Goal: Task Accomplishment & Management: Manage account settings

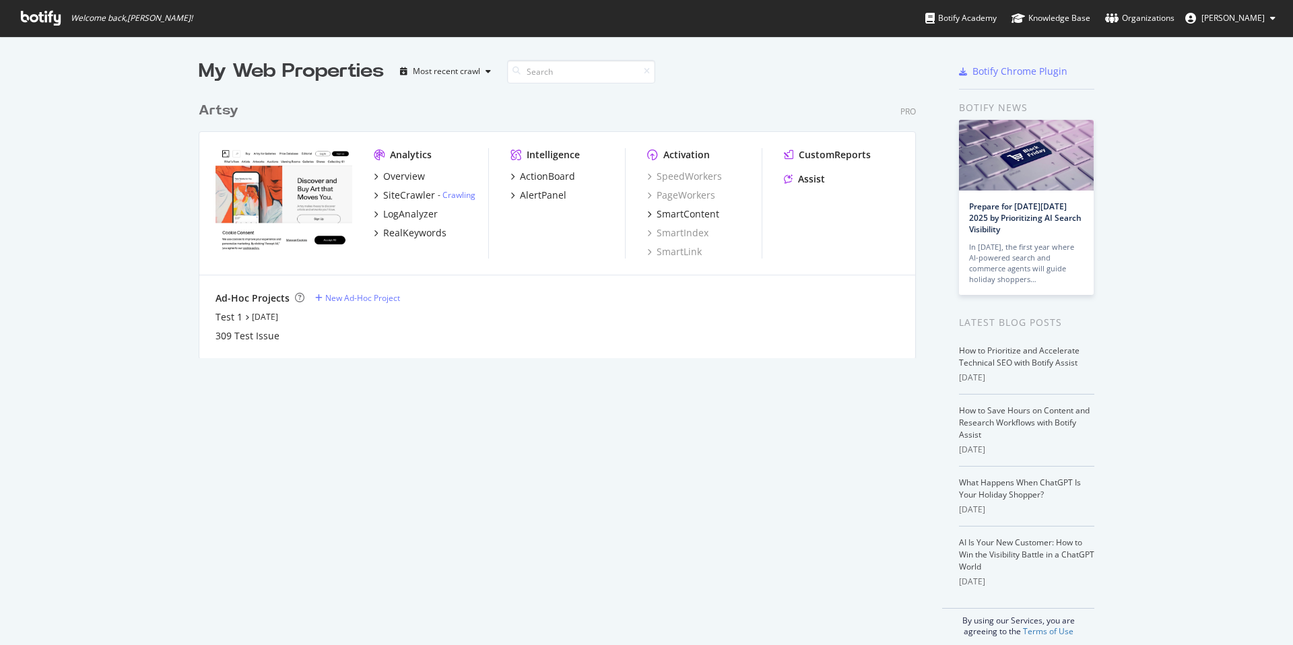
scroll to position [645, 1293]
click at [1144, 17] on div "Organizations" at bounding box center [1139, 17] width 69 height 13
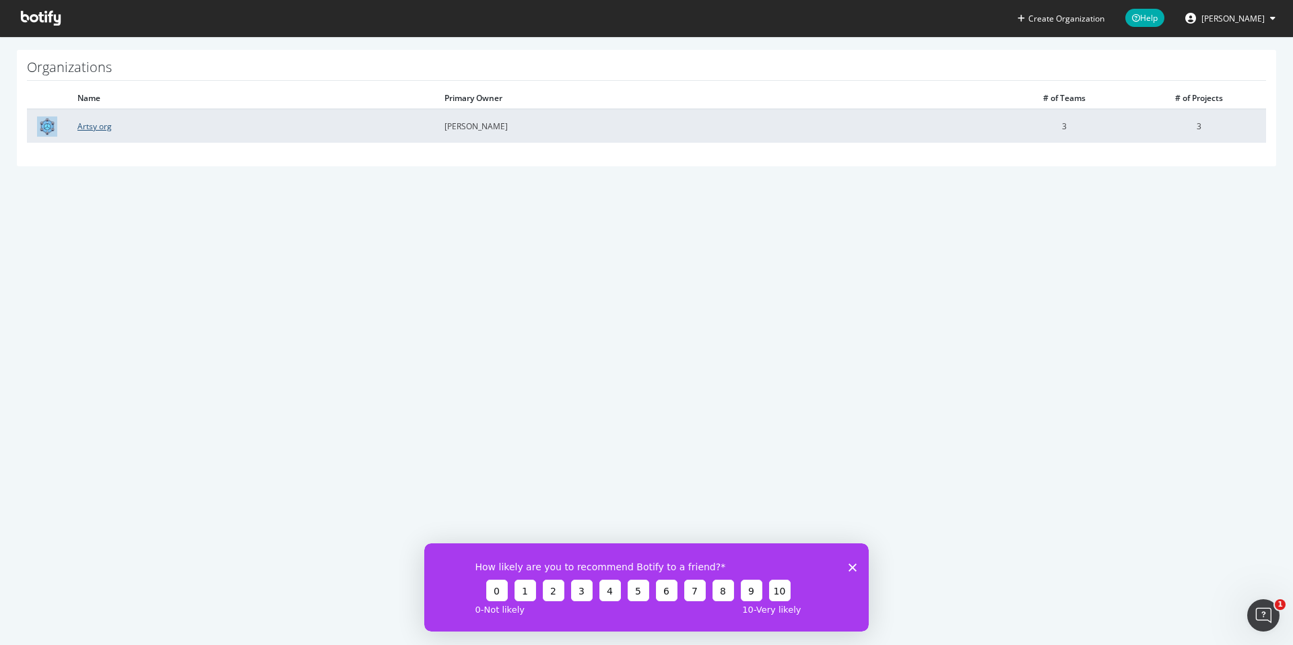
click at [98, 123] on link "Artsy org" at bounding box center [94, 126] width 34 height 11
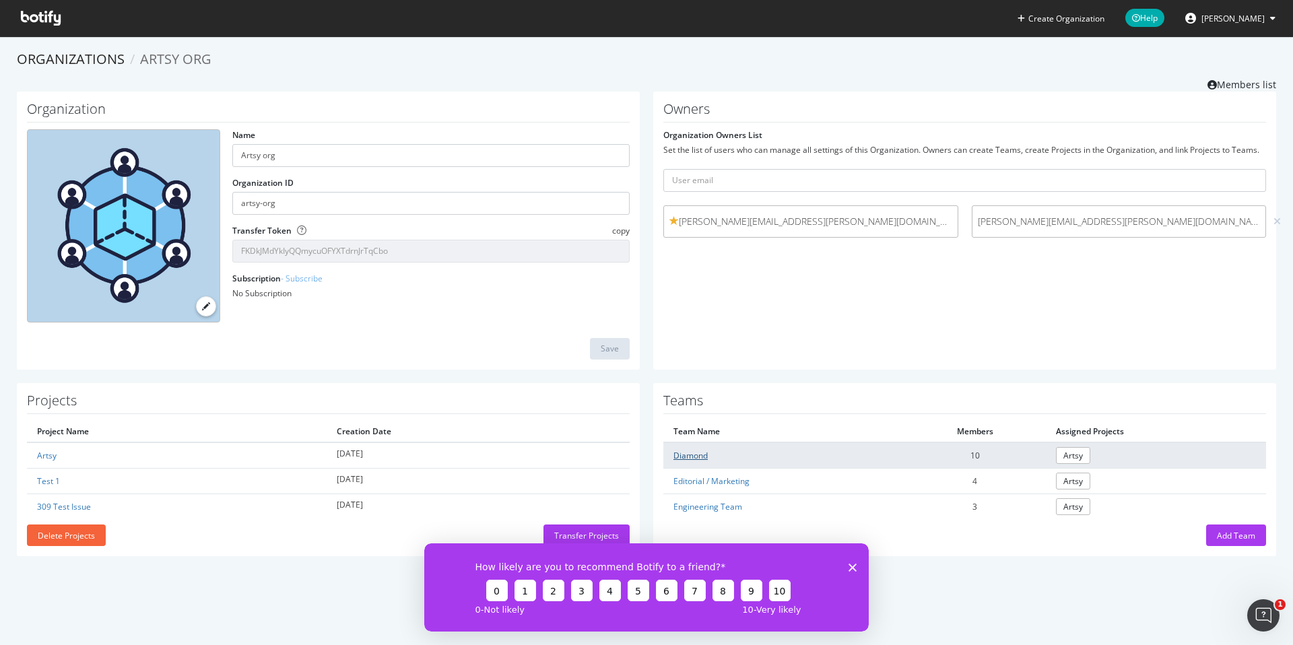
click at [696, 456] on link "Diamond" at bounding box center [690, 455] width 34 height 11
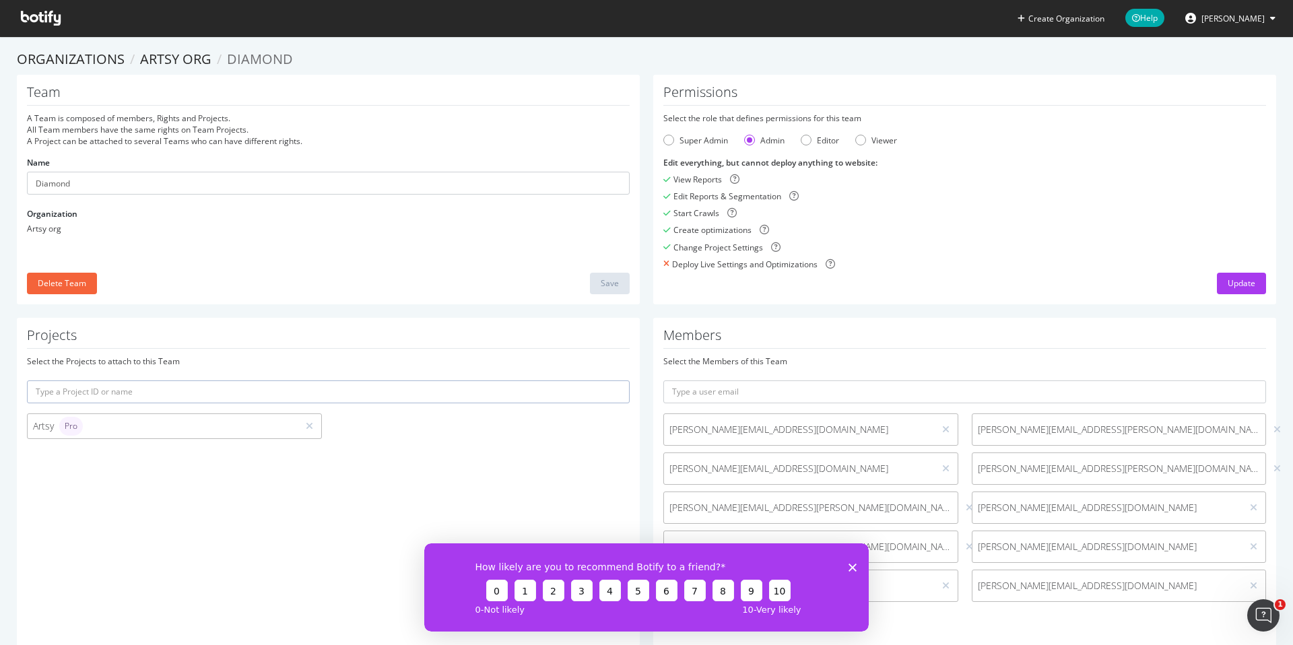
click at [1028, 431] on span "janae.edwards@artsymail.com" at bounding box center [1119, 429] width 283 height 13
copy div "janae.edwards@artsymail.com"
click at [1273, 429] on icon at bounding box center [1276, 429] width 7 height 9
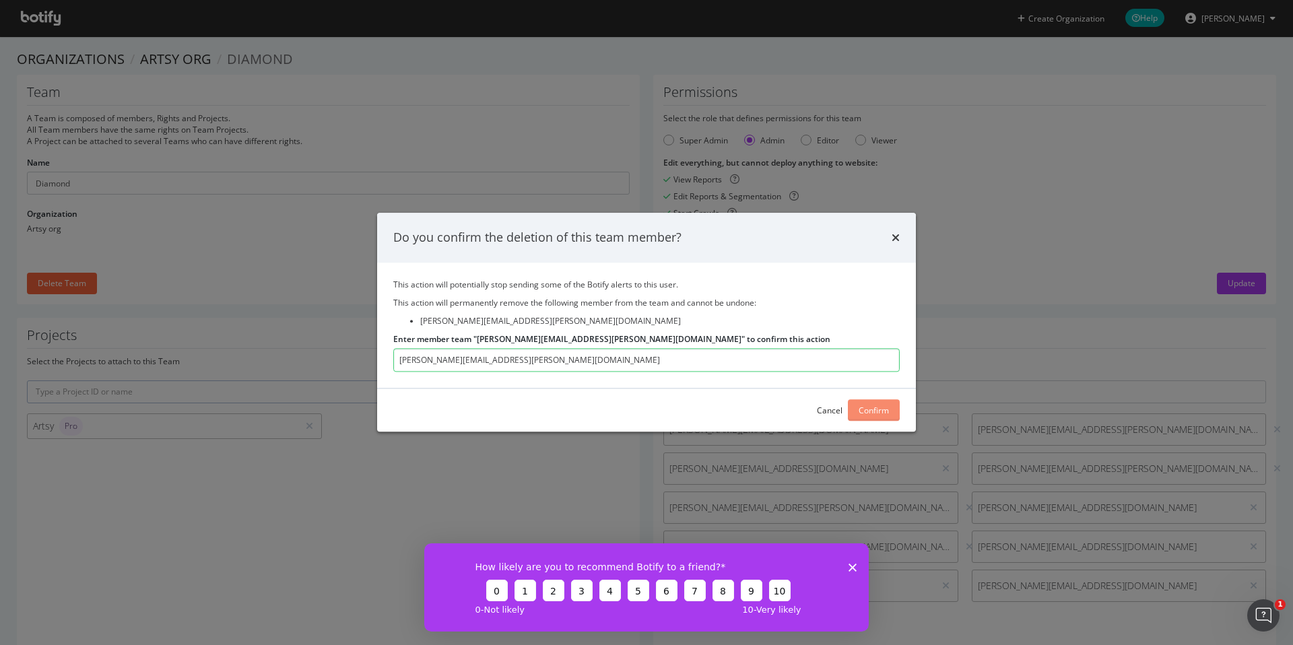
type input "janae.edwards@artsymail.com"
click at [879, 409] on div "Confirm" at bounding box center [873, 410] width 30 height 11
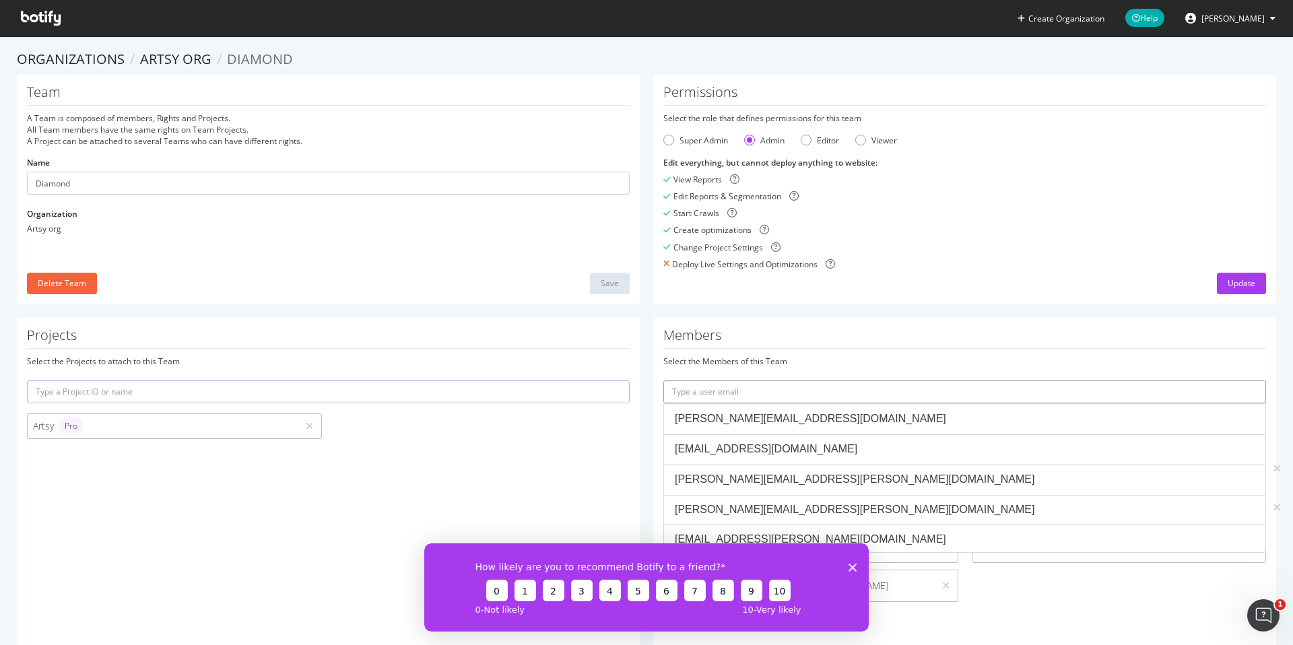
click at [802, 390] on input "text" at bounding box center [964, 391] width 603 height 23
paste input "janae.edwards@artsymail.com"
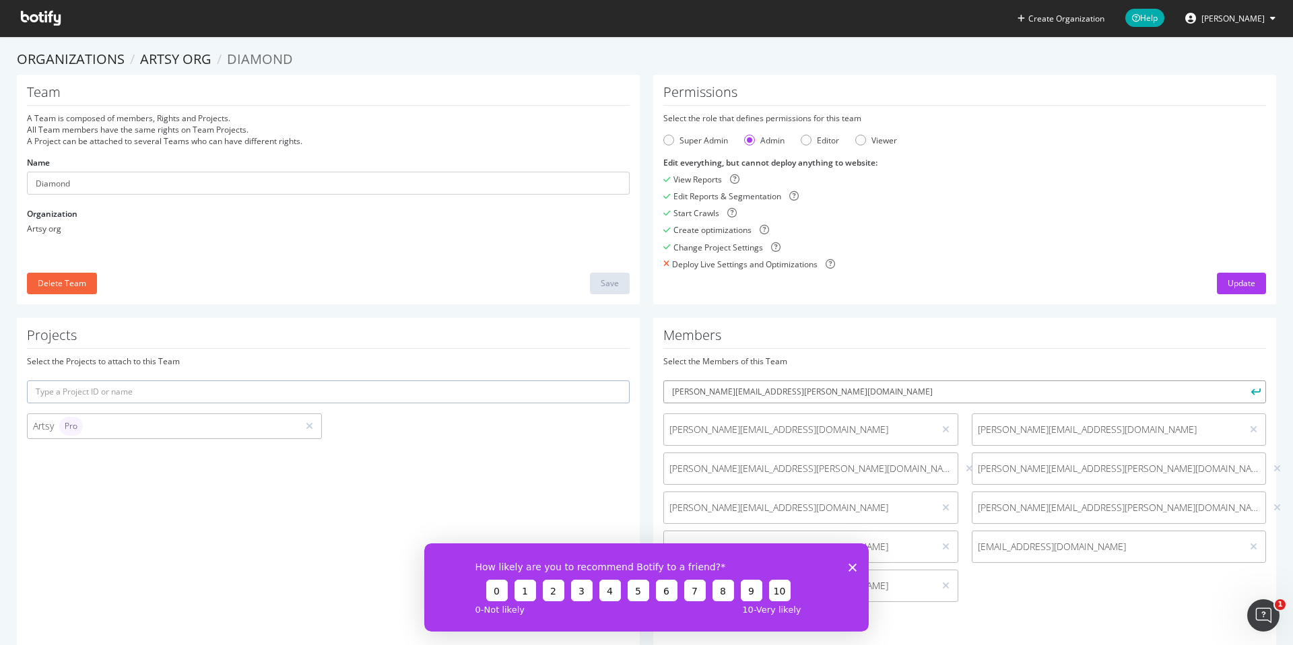
type input "janae.edwards@artsymail.com"
click at [1257, 390] on icon "submit" at bounding box center [1255, 391] width 9 height 7
